Goal: Task Accomplishment & Management: Complete application form

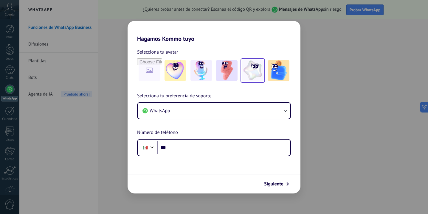
click at [251, 71] on img at bounding box center [252, 70] width 21 height 21
click at [282, 185] on span "Siguiente" at bounding box center [273, 184] width 19 height 4
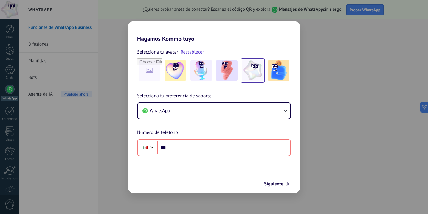
click at [93, 144] on div "Hagamos Kommo tuyo Selecciona tu avatar Restablecer Selecciona tu preferencia d…" at bounding box center [214, 107] width 428 height 214
click at [13, 169] on div "Hagamos Kommo tuyo Selecciona tu avatar Restablecer Selecciona tu preferencia d…" at bounding box center [214, 107] width 428 height 214
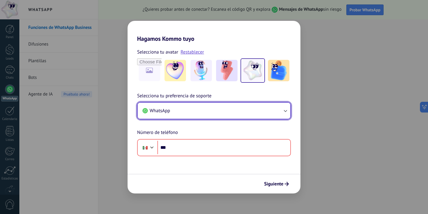
click at [230, 105] on button "WhatsApp" at bounding box center [214, 111] width 152 height 16
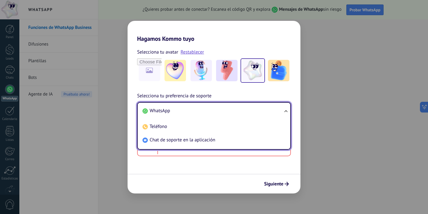
click at [75, 141] on div "Hagamos Kommo tuyo Selecciona tu avatar Restablecer Selecciona tu preferencia d…" at bounding box center [214, 107] width 428 height 214
